Goal: Task Accomplishment & Management: Manage account settings

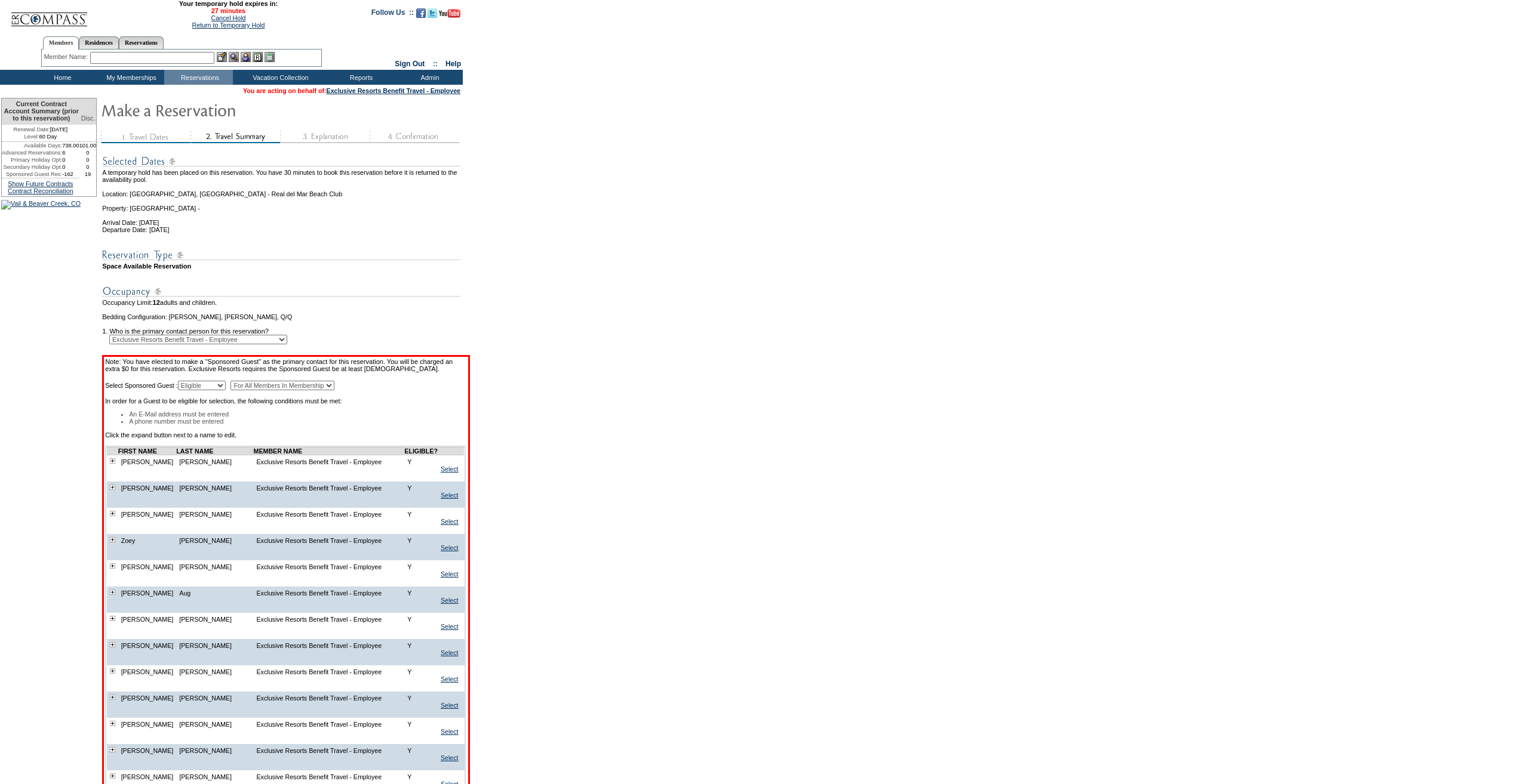
scroll to position [1140, 0]
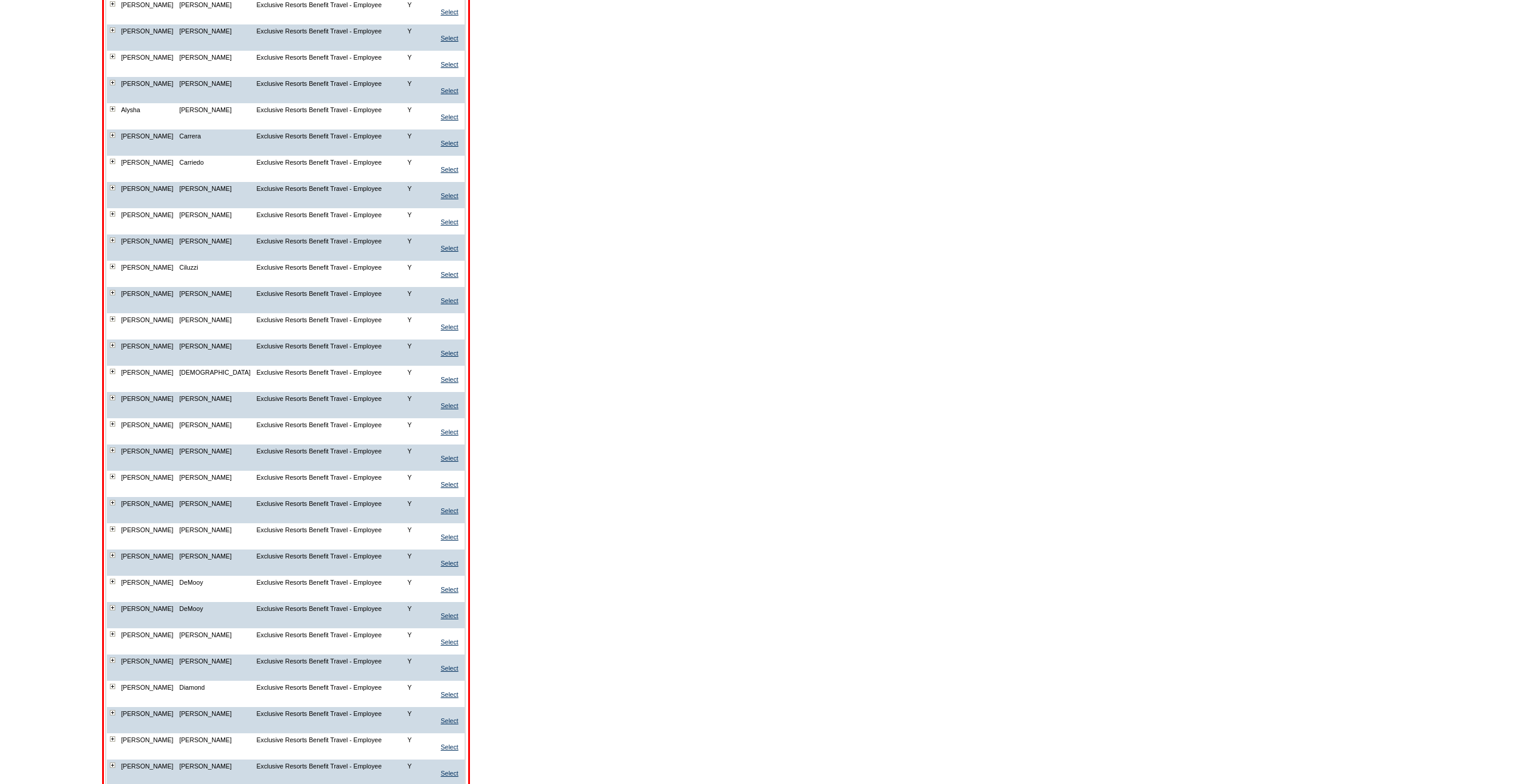
click at [118, 45] on td at bounding box center [113, 34] width 11 height 20
click at [115, 33] on img at bounding box center [112, 30] width 6 height 6
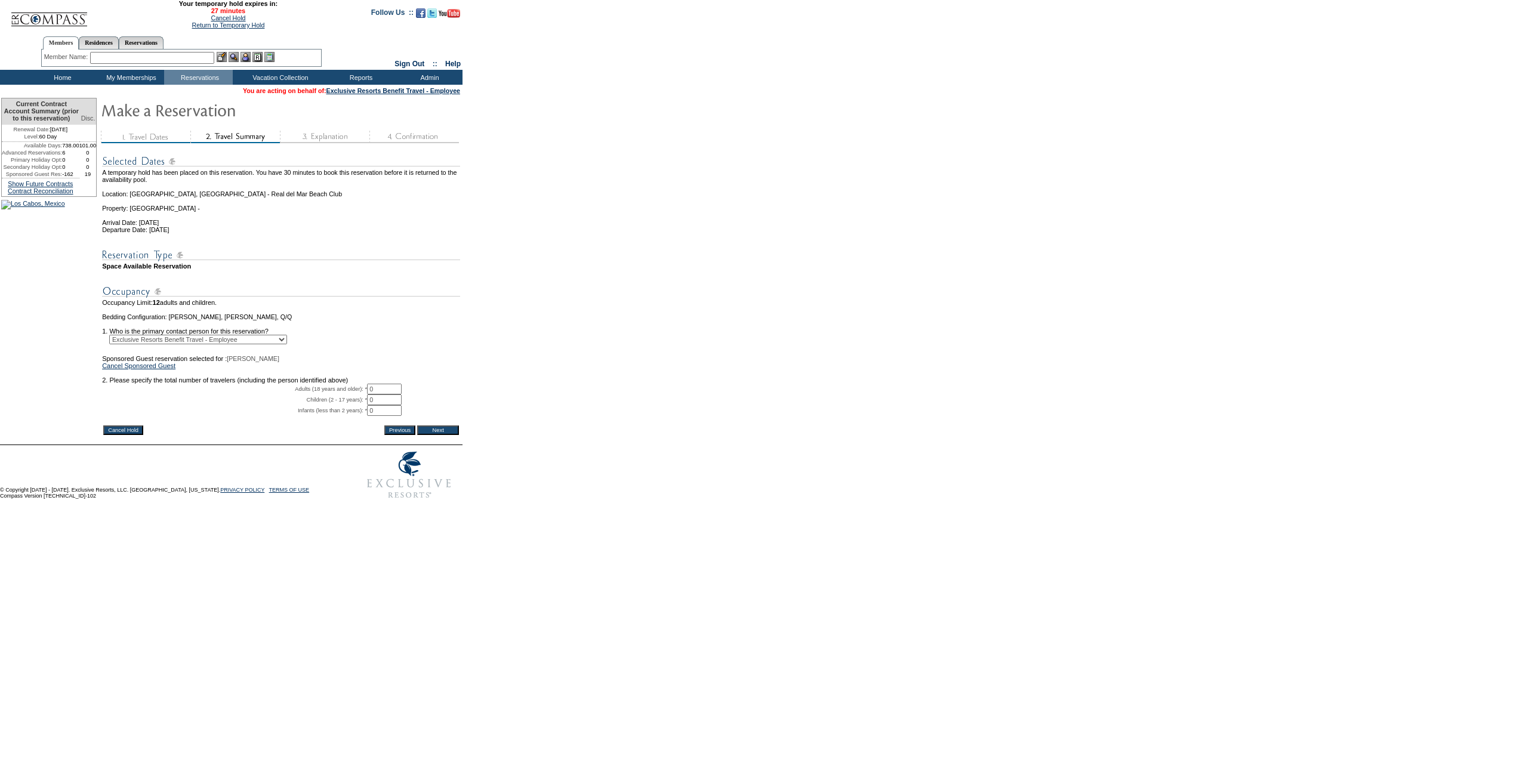
drag, startPoint x: 398, startPoint y: 407, endPoint x: 382, endPoint y: 405, distance: 16.1
click at [382, 394] on input "0" at bounding box center [384, 389] width 35 height 10
type input "4"
click at [450, 258] on img at bounding box center [281, 255] width 358 height 15
click at [459, 435] on input "Next" at bounding box center [438, 431] width 42 height 10
